Goal: Navigation & Orientation: Find specific page/section

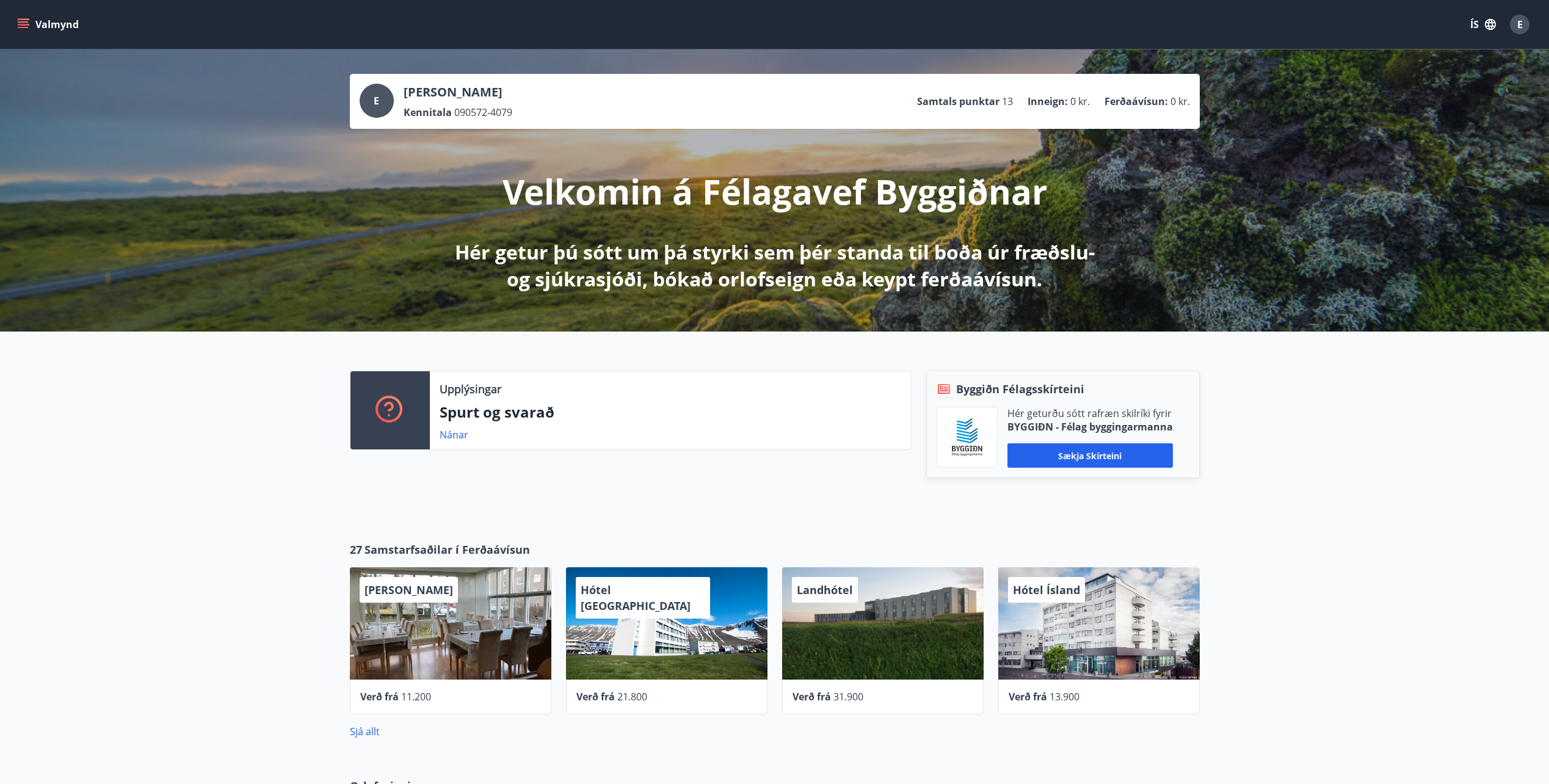
click at [51, 27] on button "Valmynd" at bounding box center [48, 25] width 69 height 22
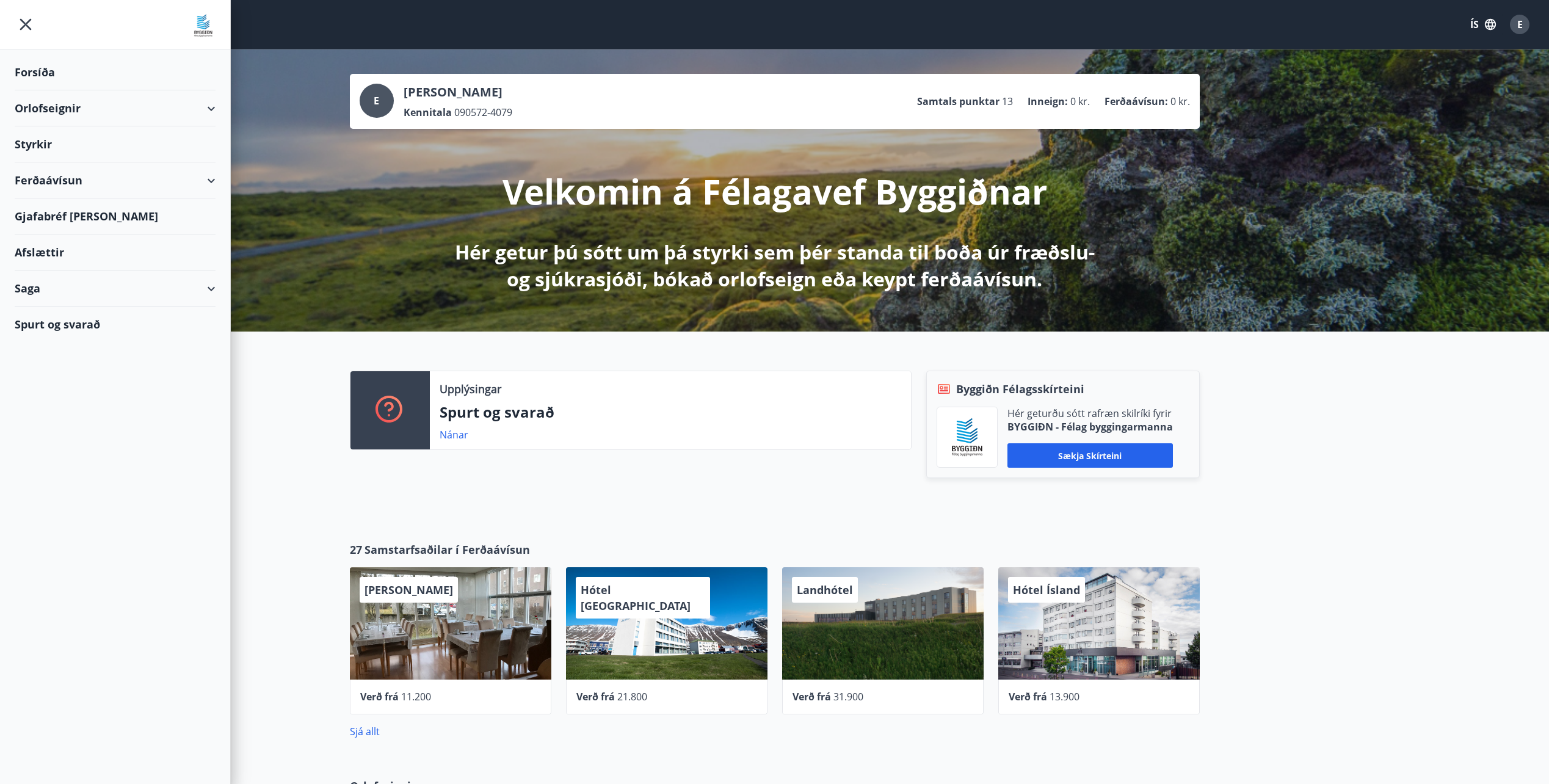
click at [36, 289] on div "Saga" at bounding box center [115, 288] width 201 height 36
click at [79, 370] on div "Umsóknir" at bounding box center [115, 370] width 181 height 25
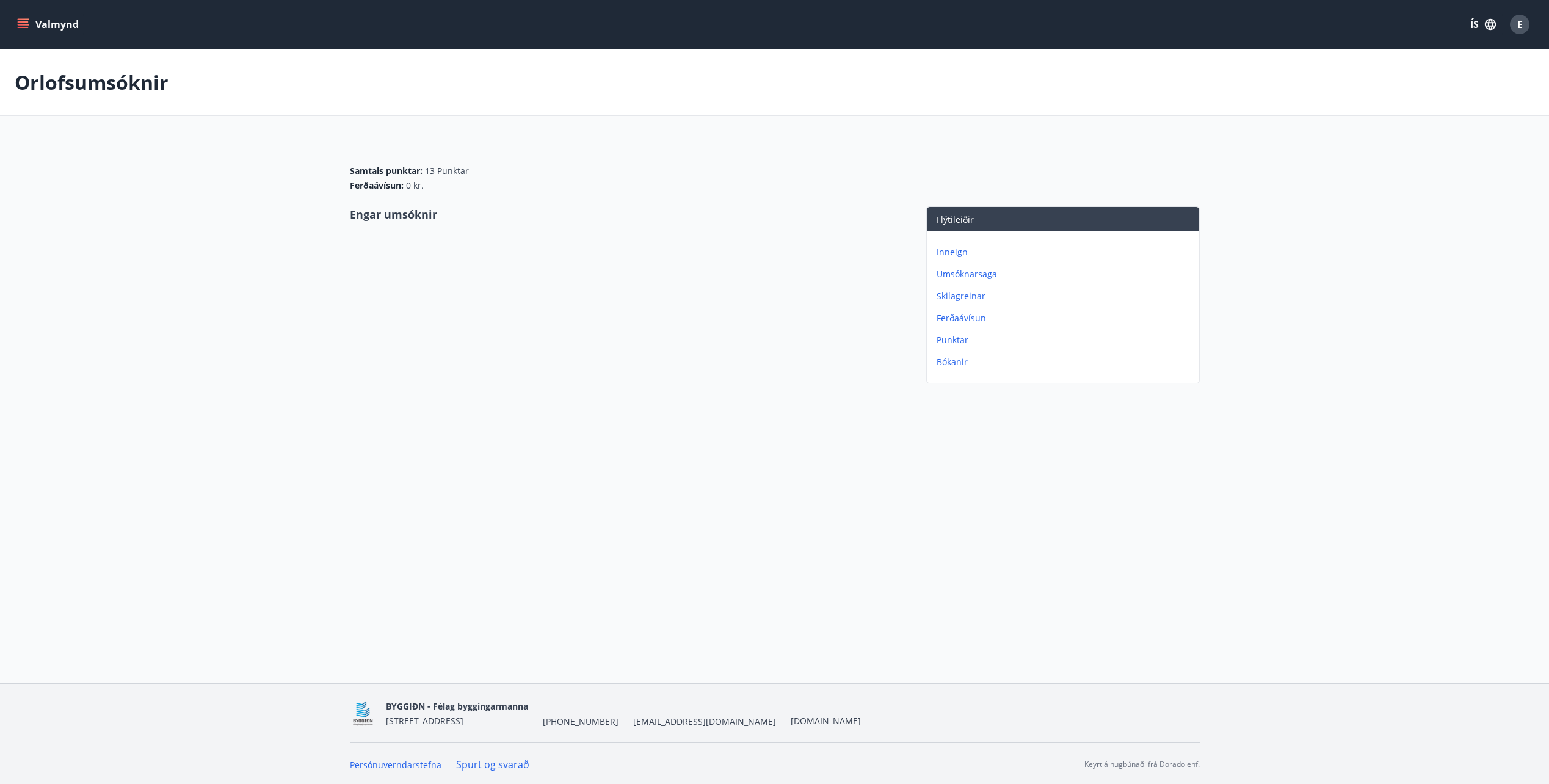
click at [27, 29] on icon "menu" at bounding box center [23, 25] width 12 height 12
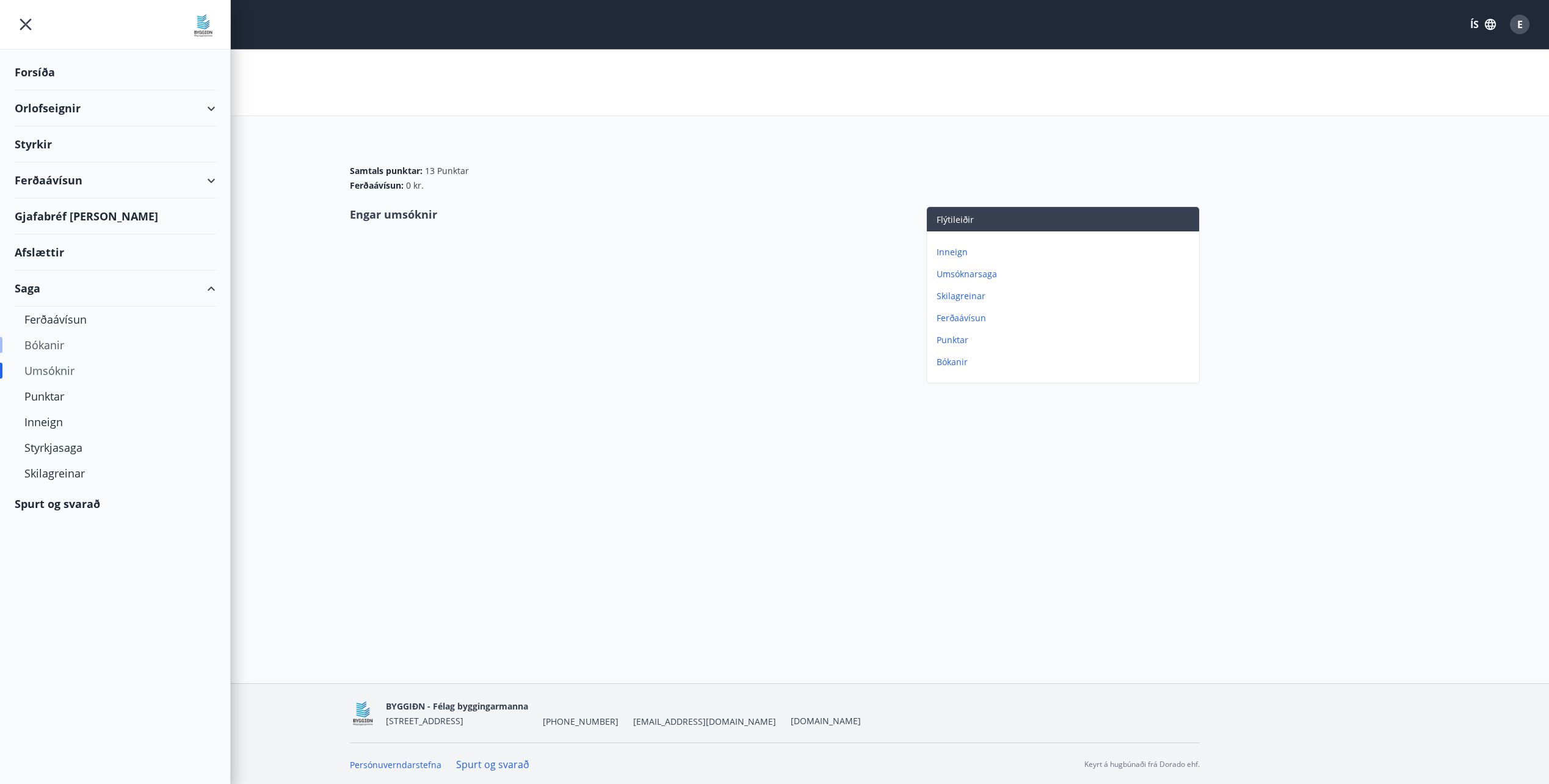
click at [59, 343] on div "Bókanir" at bounding box center [115, 345] width 181 height 25
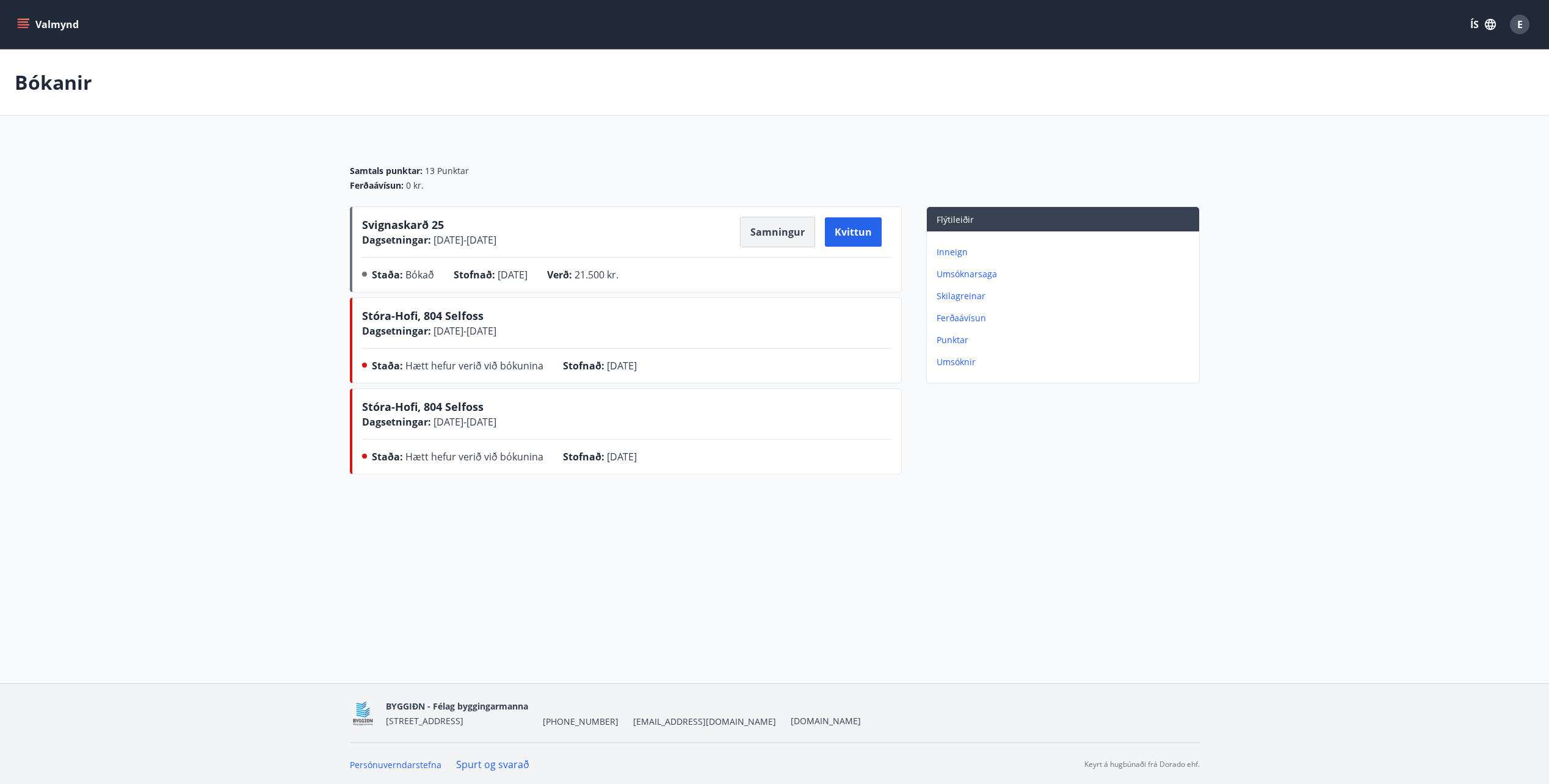
click at [761, 238] on button "Samningur" at bounding box center [777, 232] width 75 height 31
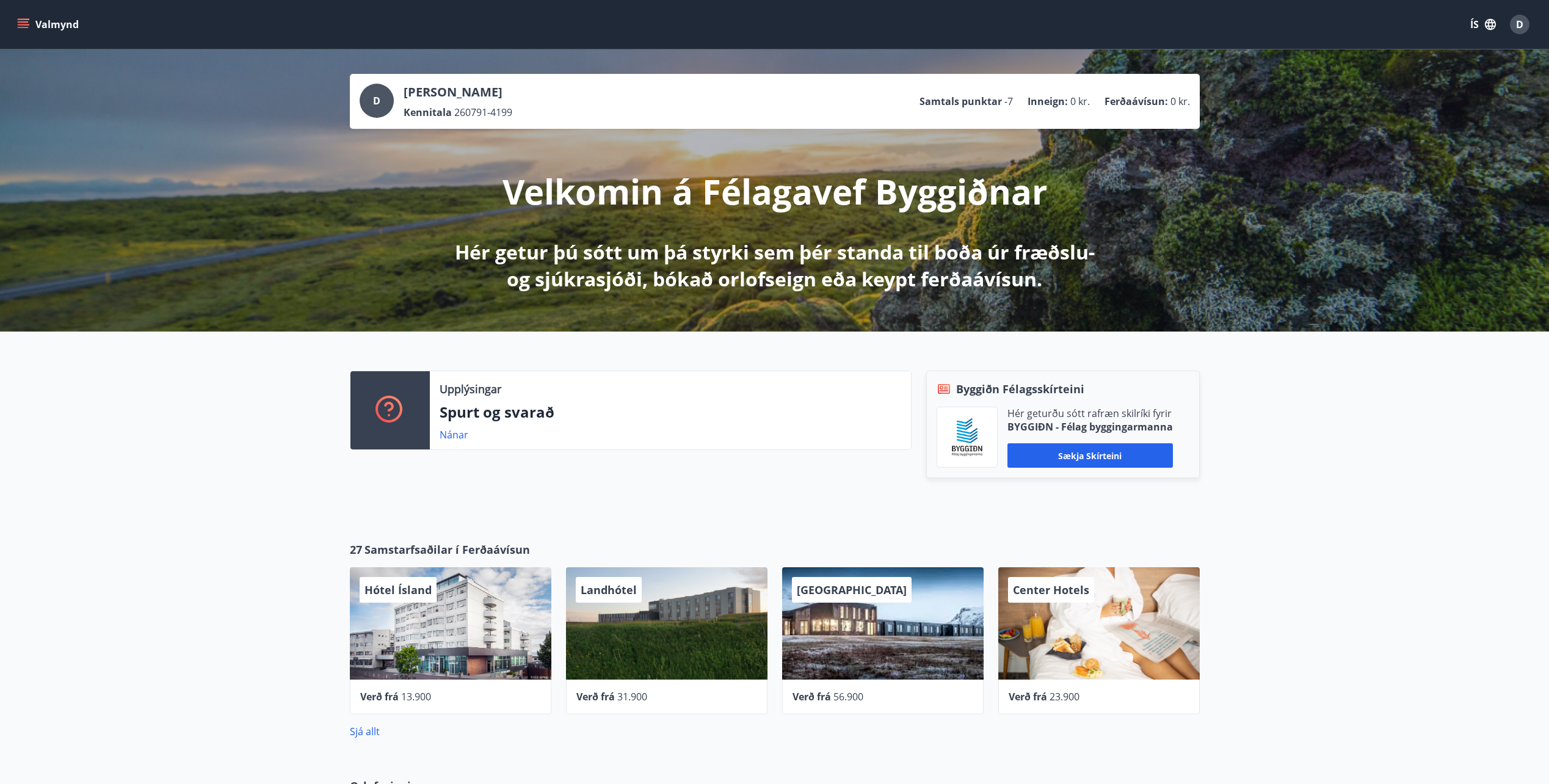
click at [1289, 433] on div "Upplýsingar Spurt og svarað Nánar Byggiðn Félagsskírteini Hér geturðu sótt rafr…" at bounding box center [774, 426] width 1549 height 190
